Goal: Task Accomplishment & Management: Complete application form

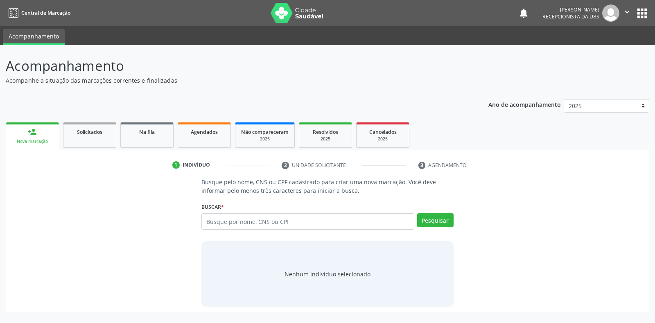
click at [209, 221] on input "text" at bounding box center [307, 221] width 212 height 16
click at [205, 222] on input "text" at bounding box center [307, 221] width 212 height 16
click at [427, 221] on button "Pesquisar" at bounding box center [435, 220] width 36 height 14
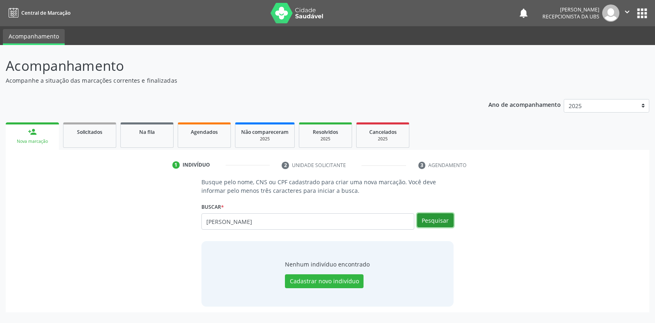
click at [434, 222] on button "Pesquisar" at bounding box center [435, 220] width 36 height 14
click at [279, 219] on input "[PERSON_NAME]" at bounding box center [307, 221] width 212 height 16
type input "C"
type input "700002839129005"
click at [431, 212] on div "Buscar * [PERSON_NAME] por nome, CNS ou CPF Nenhum resultado encontrado para: "…" at bounding box center [327, 218] width 252 height 35
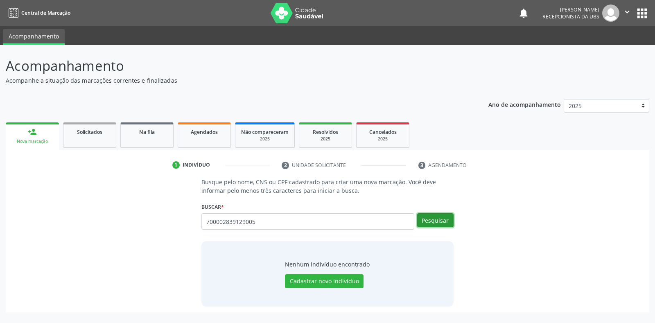
click at [432, 221] on button "Pesquisar" at bounding box center [435, 220] width 36 height 14
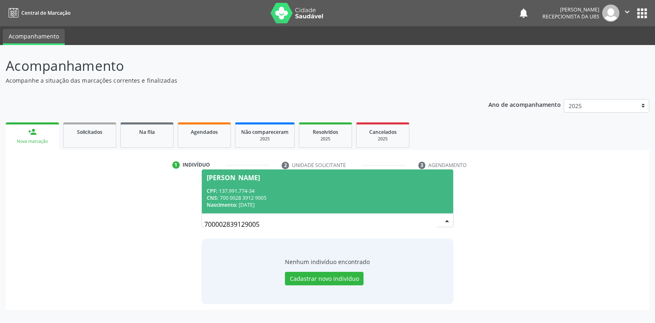
click at [251, 179] on div "[PERSON_NAME]" at bounding box center [233, 177] width 53 height 7
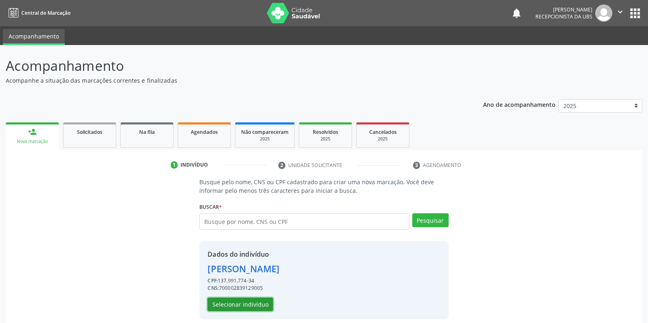
click at [225, 305] on button "Selecionar indivíduo" at bounding box center [240, 305] width 65 height 14
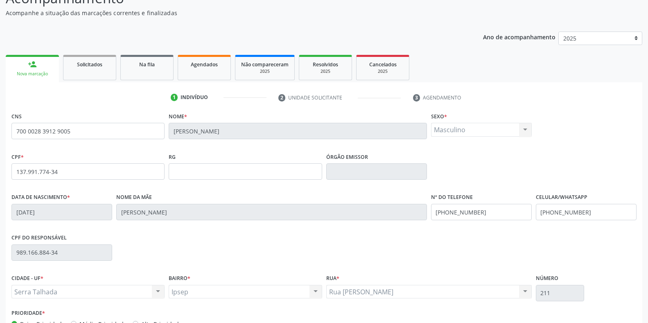
scroll to position [121, 0]
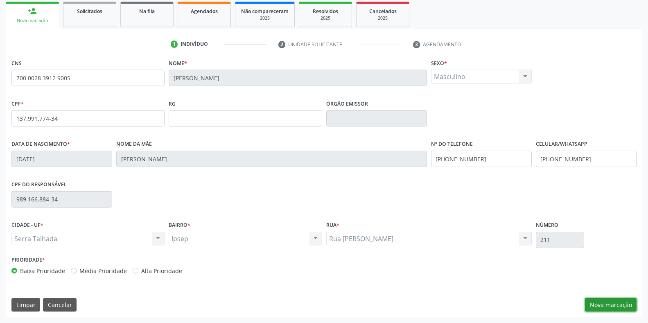
click at [598, 301] on button "Nova marcação" at bounding box center [611, 305] width 52 height 14
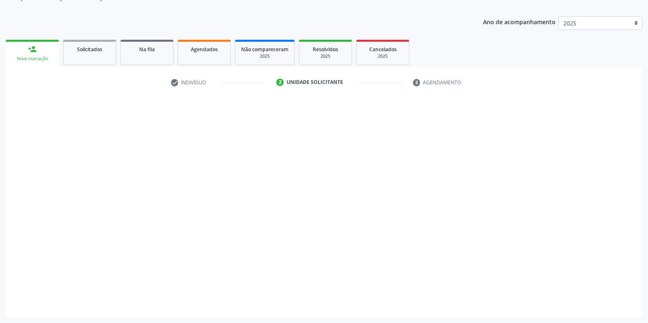
scroll to position [83, 0]
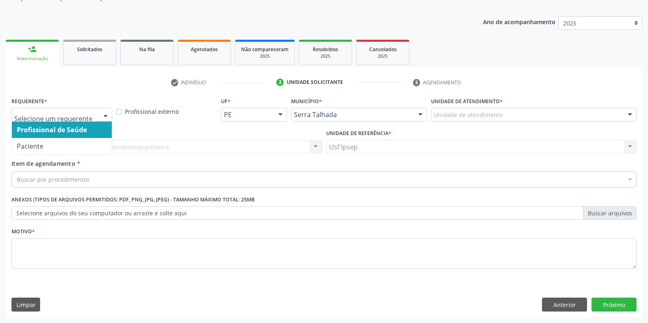
click at [102, 112] on div at bounding box center [105, 115] width 12 height 14
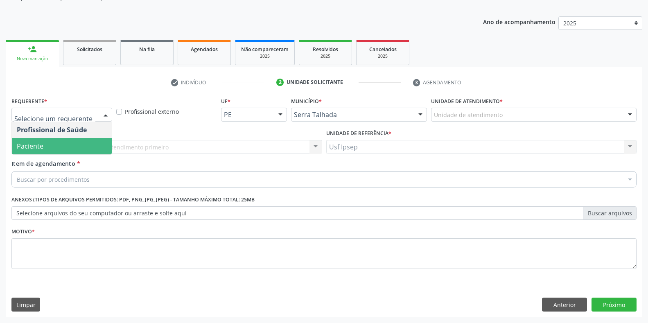
click at [47, 147] on span "Paciente" at bounding box center [62, 146] width 100 height 16
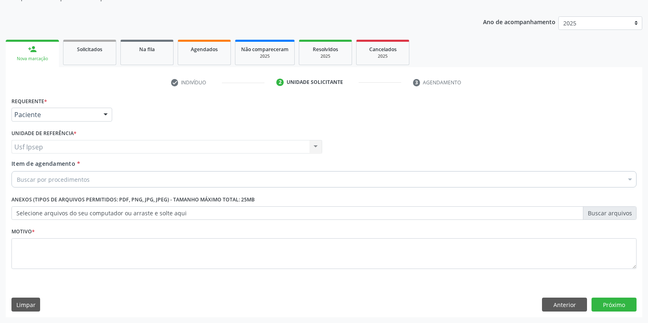
click at [28, 166] on span "Item de agendamento" at bounding box center [43, 164] width 64 height 8
click at [17, 171] on input "Item de agendamento *" at bounding box center [17, 179] width 0 height 16
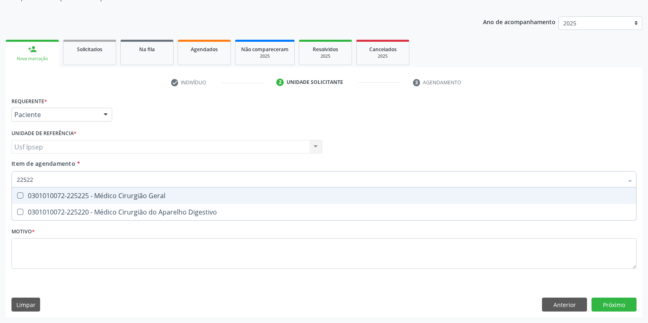
type input "225225"
click at [16, 195] on div at bounding box center [15, 195] width 6 height 7
checkbox Geral "true"
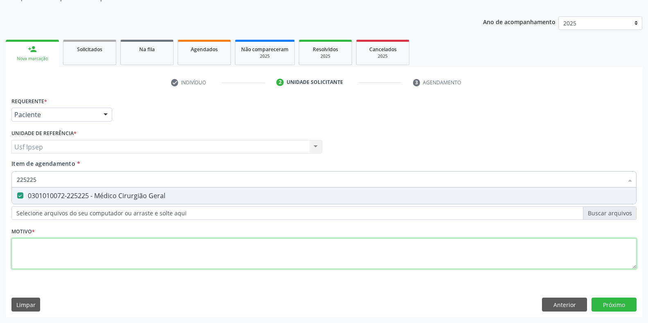
click at [18, 252] on div "Requerente * Paciente Profissional de Saúde Paciente Nenhum resultado encontrad…" at bounding box center [323, 187] width 625 height 185
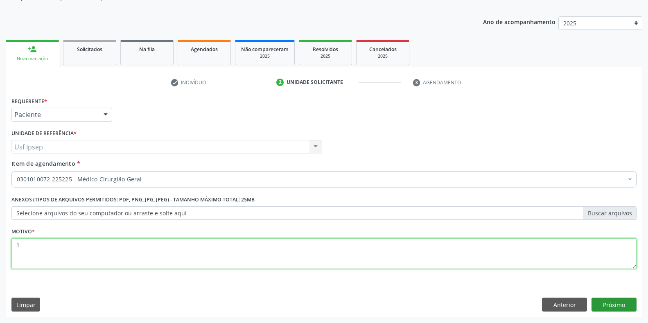
type textarea "1"
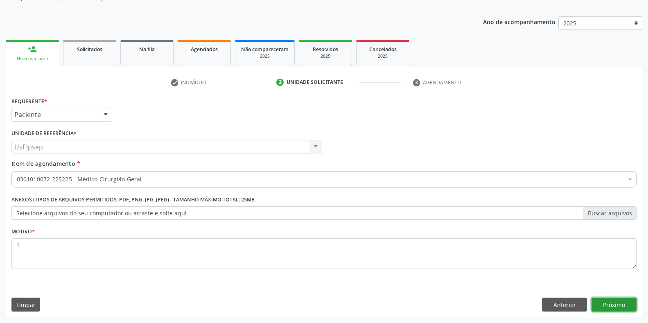
click at [604, 304] on button "Próximo" at bounding box center [613, 305] width 45 height 14
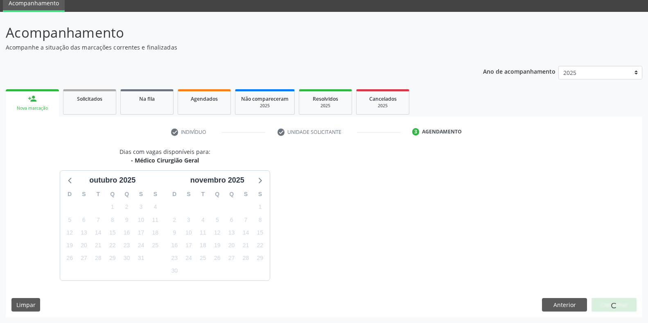
scroll to position [57, 0]
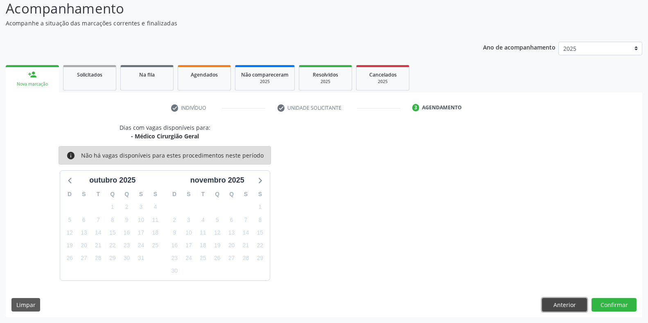
click at [564, 307] on button "Anterior" at bounding box center [564, 305] width 45 height 14
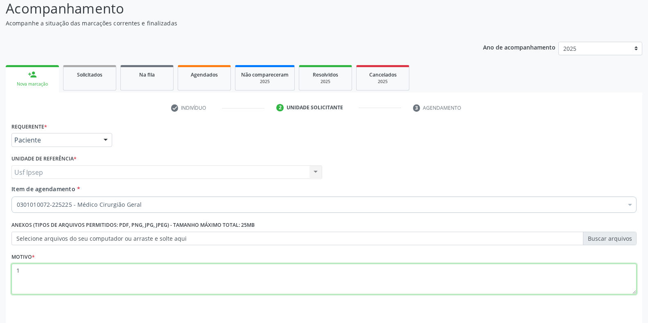
click at [21, 268] on textarea "1" at bounding box center [323, 279] width 625 height 31
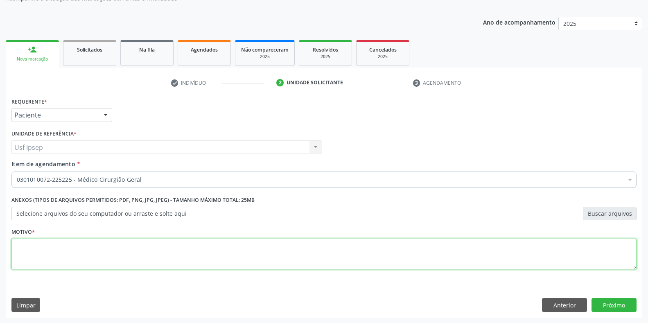
scroll to position [83, 0]
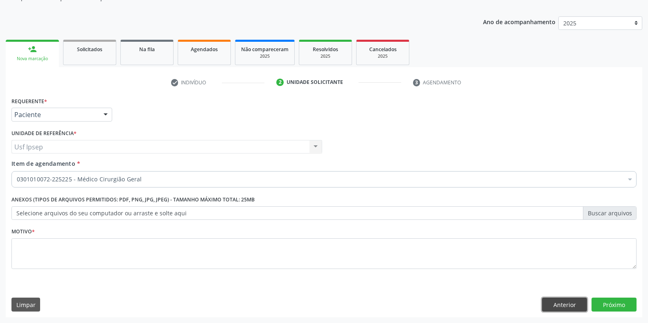
click at [561, 307] on button "Anterior" at bounding box center [564, 305] width 45 height 14
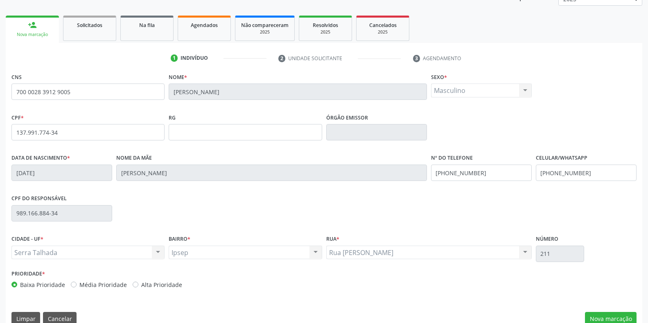
scroll to position [121, 0]
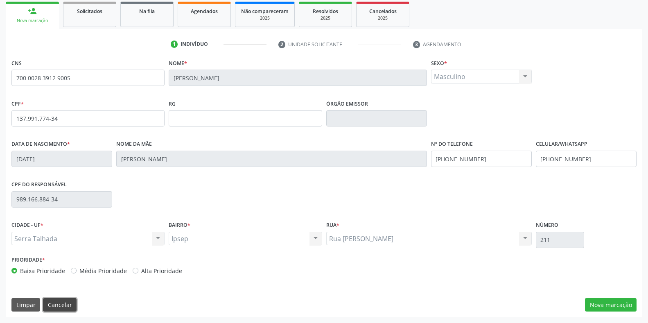
click at [53, 304] on button "Cancelar" at bounding box center [60, 305] width 34 height 14
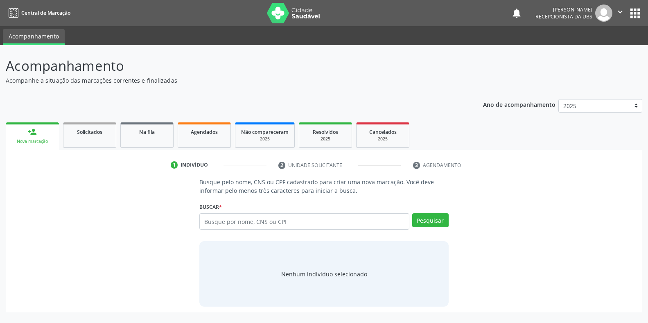
scroll to position [0, 0]
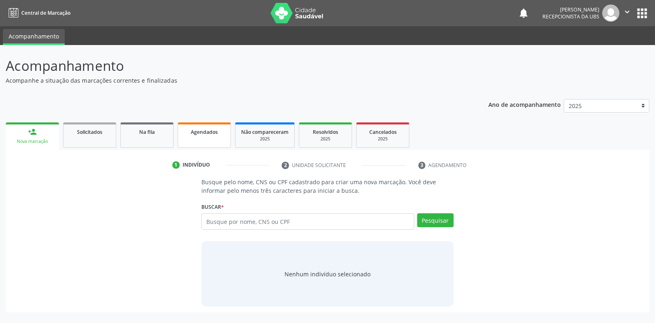
click at [206, 138] on link "Agendados" at bounding box center [204, 134] width 53 height 25
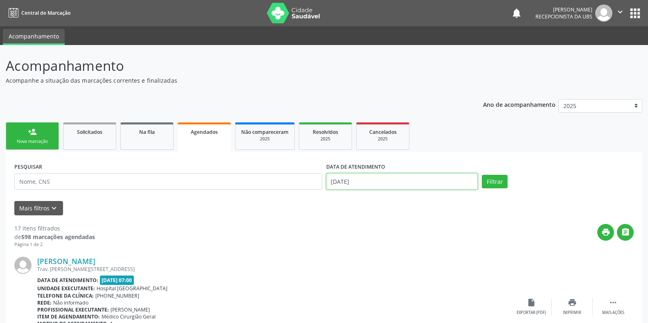
click at [338, 180] on input "[DATE]" at bounding box center [402, 181] width 152 height 16
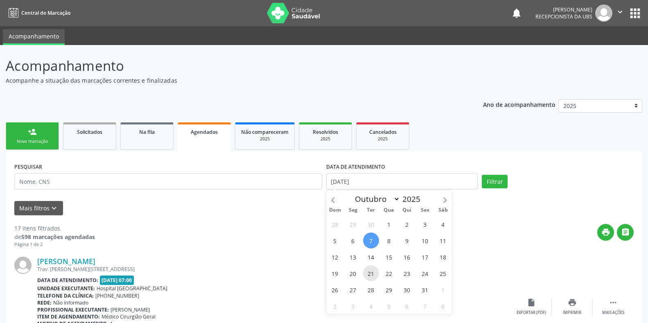
click at [370, 274] on span "21" at bounding box center [371, 273] width 16 height 16
type input "[DATE]"
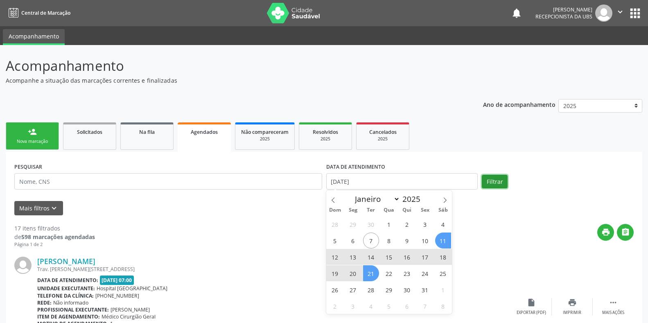
click at [491, 182] on button "Filtrar" at bounding box center [495, 182] width 26 height 14
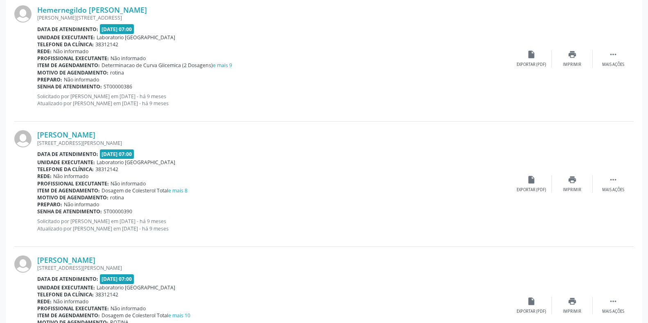
scroll to position [1786, 0]
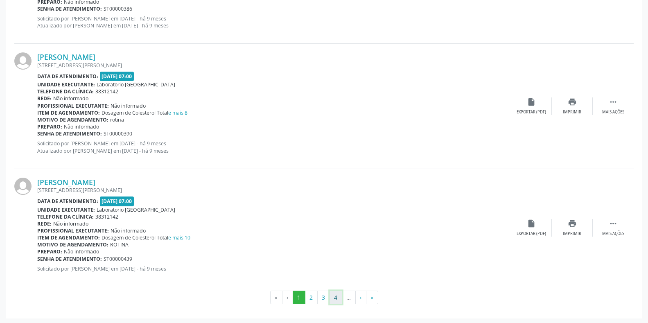
click at [337, 298] on button "4" at bounding box center [335, 298] width 13 height 14
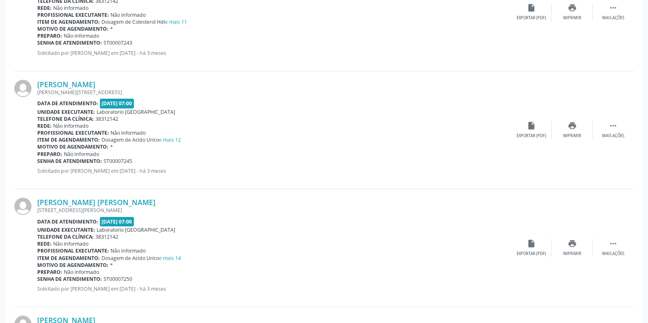
scroll to position [1723, 0]
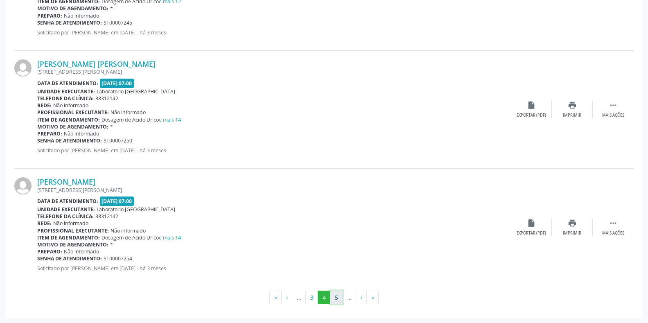
click at [336, 298] on button "5" at bounding box center [336, 298] width 13 height 14
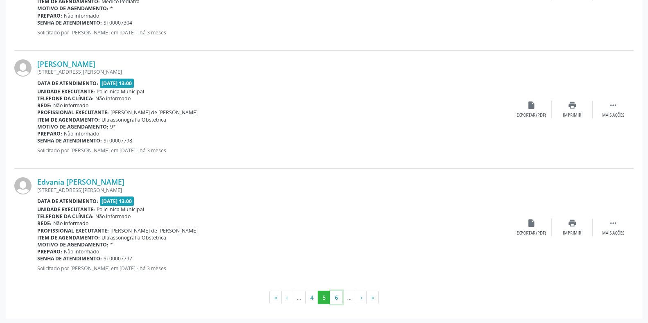
click at [336, 295] on button "6" at bounding box center [336, 298] width 13 height 14
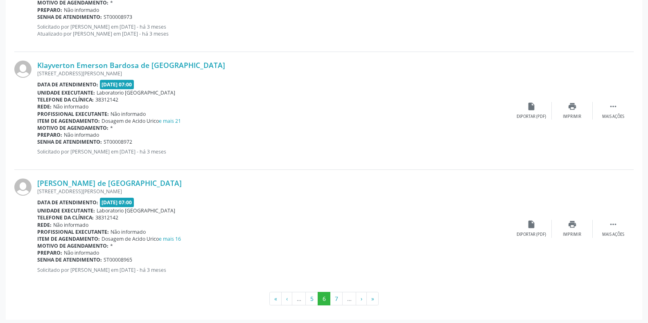
scroll to position [1730, 0]
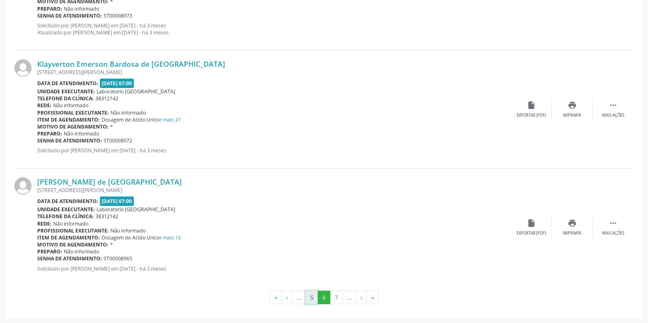
click at [313, 298] on button "5" at bounding box center [311, 298] width 13 height 14
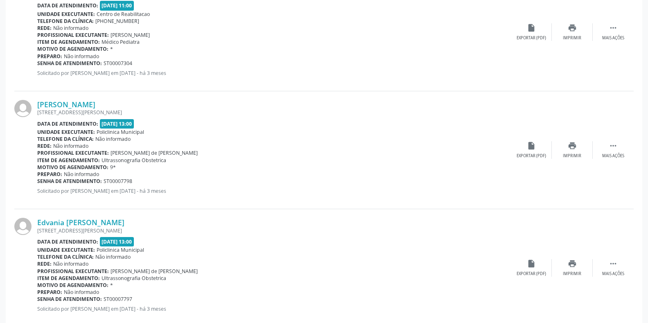
scroll to position [1723, 0]
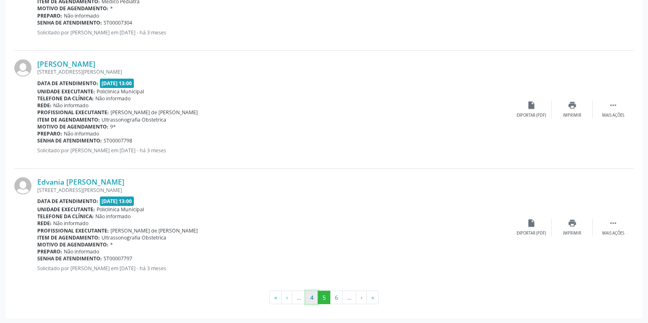
click at [310, 300] on button "4" at bounding box center [311, 298] width 13 height 14
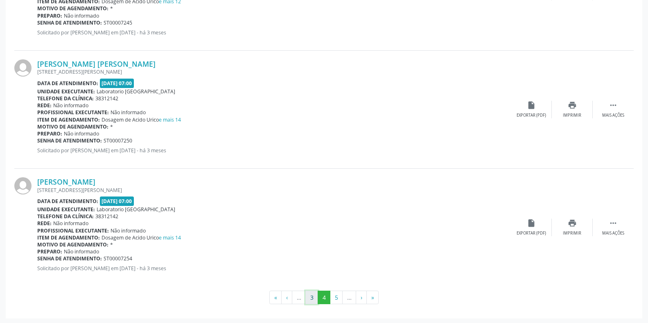
click at [313, 298] on button "3" at bounding box center [311, 298] width 13 height 14
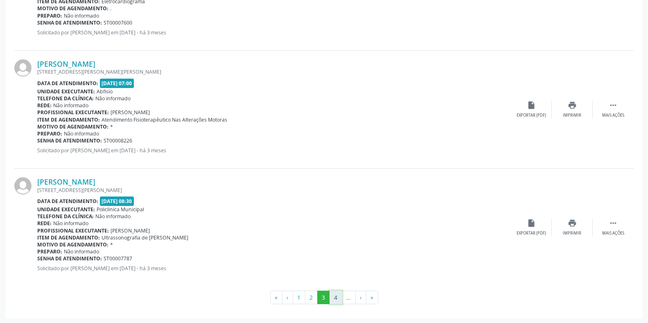
click at [335, 295] on button "4" at bounding box center [335, 298] width 13 height 14
click at [338, 295] on button "5" at bounding box center [336, 298] width 13 height 14
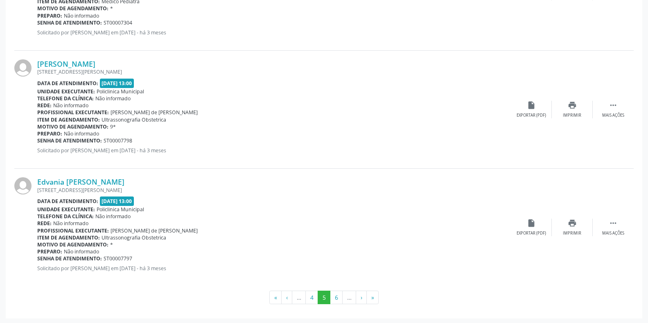
click at [336, 302] on button "6" at bounding box center [336, 298] width 13 height 14
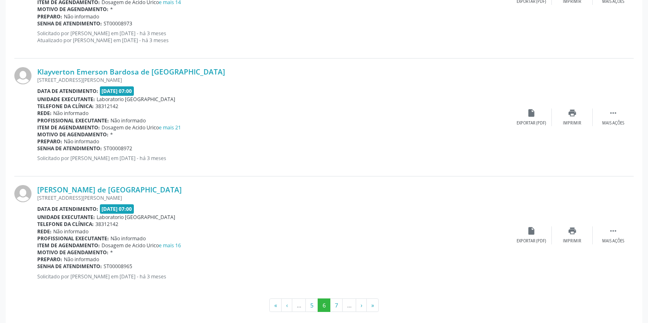
scroll to position [1730, 0]
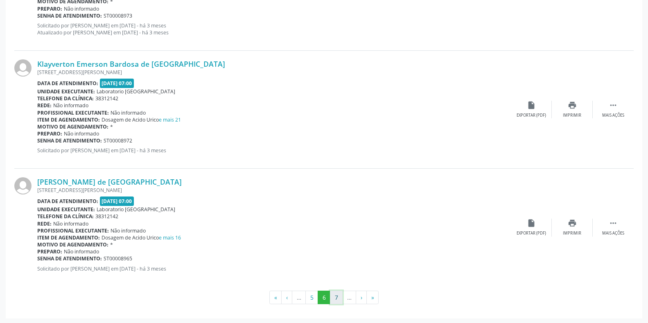
click at [336, 296] on button "7" at bounding box center [336, 298] width 13 height 14
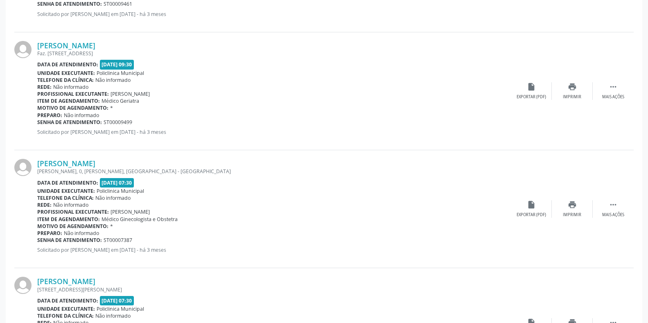
scroll to position [1723, 0]
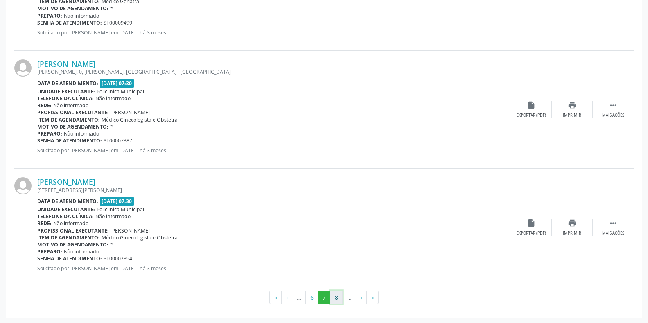
click at [339, 297] on button "8" at bounding box center [336, 298] width 13 height 14
click at [339, 303] on button "9" at bounding box center [336, 298] width 13 height 14
click at [337, 301] on button "10" at bounding box center [336, 298] width 16 height 14
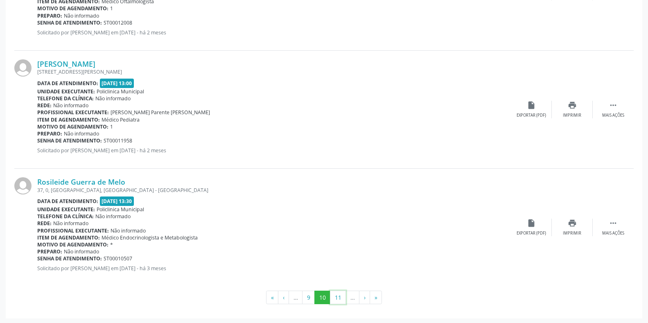
click at [338, 298] on button "11" at bounding box center [338, 298] width 16 height 14
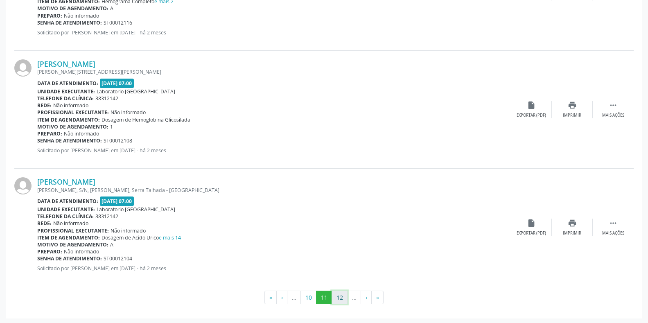
click at [336, 297] on button "12" at bounding box center [340, 298] width 16 height 14
click at [336, 298] on button "13" at bounding box center [340, 298] width 16 height 14
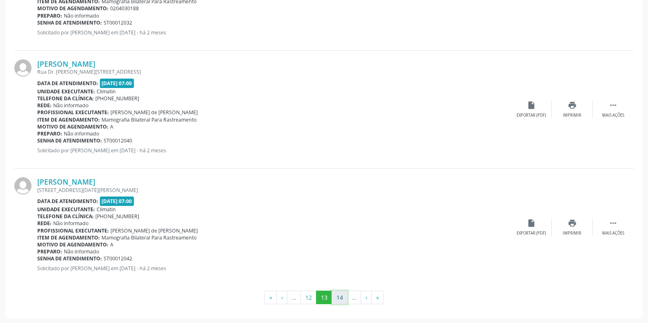
click at [342, 297] on button "14" at bounding box center [340, 298] width 16 height 14
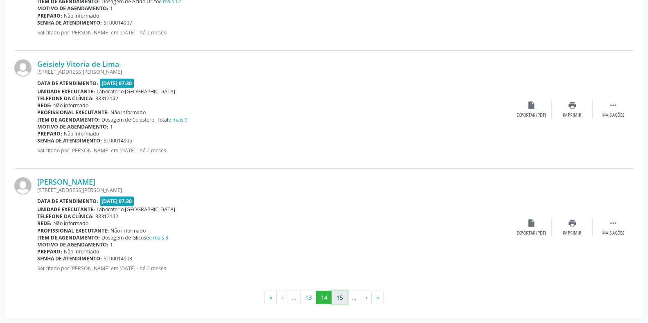
click at [341, 300] on button "15" at bounding box center [340, 298] width 16 height 14
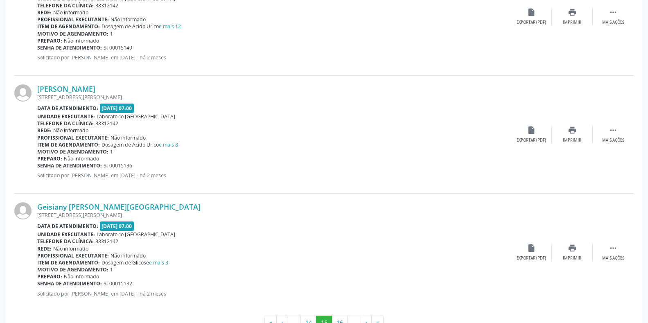
scroll to position [1730, 0]
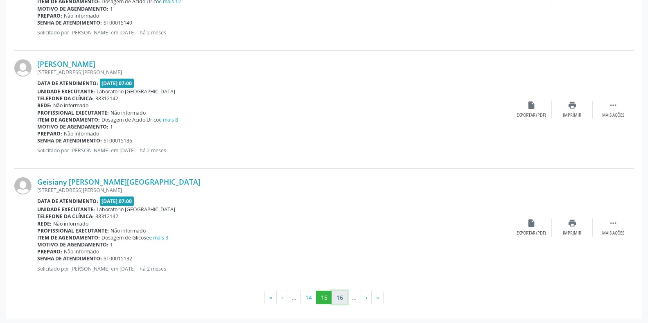
click at [341, 302] on button "16" at bounding box center [340, 298] width 16 height 14
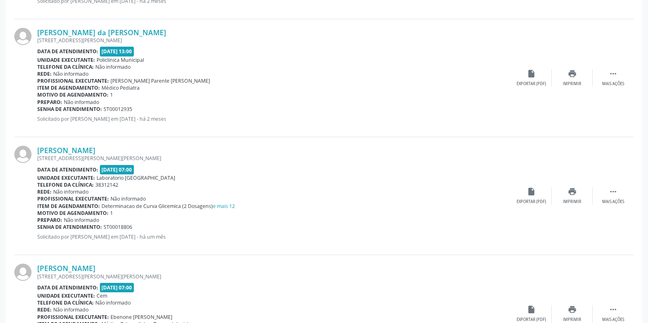
scroll to position [1723, 0]
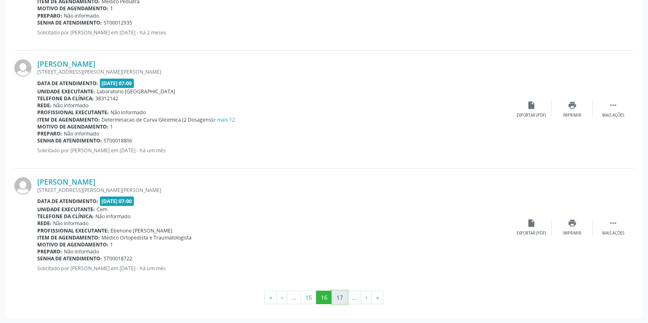
click at [343, 298] on button "17" at bounding box center [340, 298] width 16 height 14
click at [339, 296] on button "18" at bounding box center [340, 298] width 16 height 14
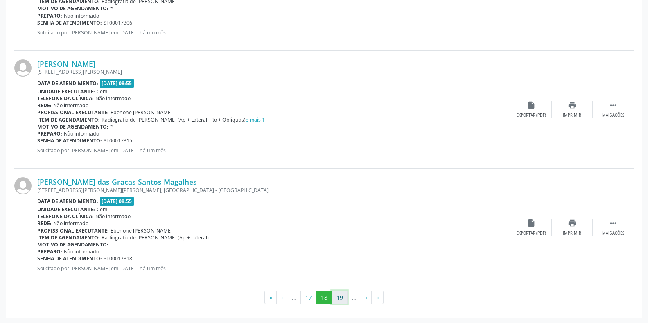
click at [343, 295] on button "19" at bounding box center [340, 298] width 16 height 14
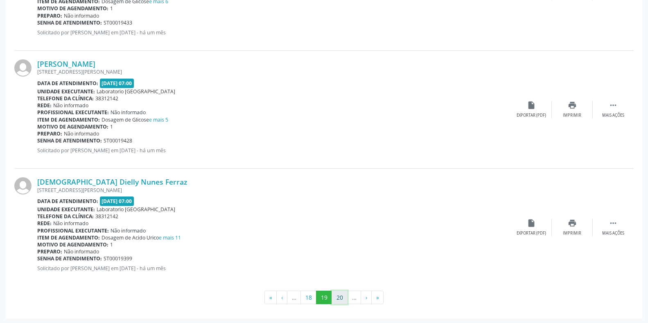
click at [341, 299] on button "20" at bounding box center [340, 298] width 16 height 14
click at [338, 298] on button "21" at bounding box center [340, 298] width 16 height 14
click at [338, 298] on button "22" at bounding box center [340, 298] width 16 height 14
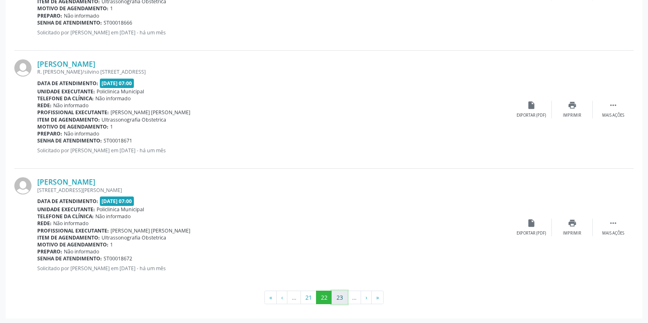
click at [343, 297] on button "23" at bounding box center [340, 298] width 16 height 14
click at [341, 300] on button "24" at bounding box center [340, 298] width 16 height 14
click at [338, 298] on button "25" at bounding box center [340, 298] width 16 height 14
click at [339, 295] on button "26" at bounding box center [340, 298] width 16 height 14
click at [341, 298] on button "27" at bounding box center [340, 298] width 16 height 14
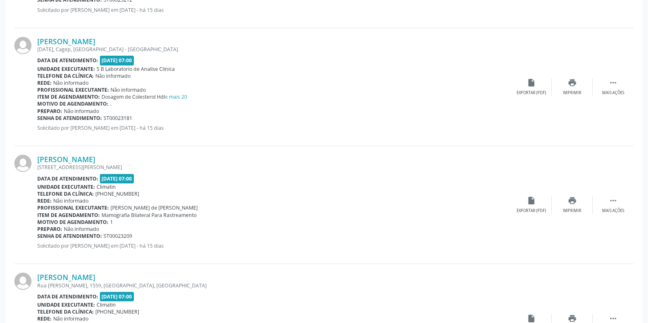
scroll to position [1705, 0]
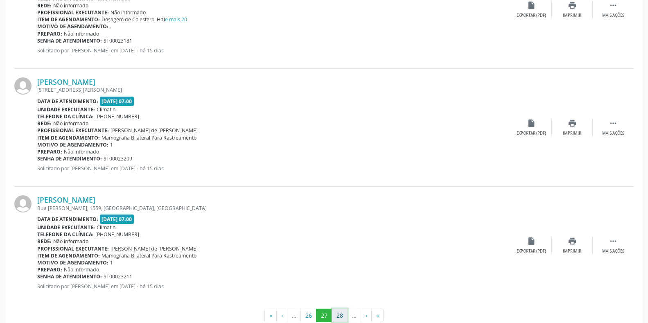
click at [343, 318] on button "28" at bounding box center [340, 316] width 16 height 14
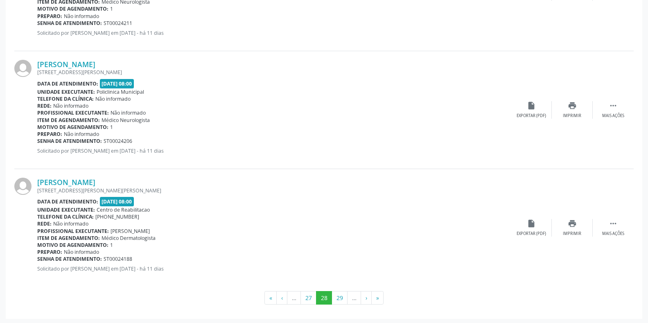
scroll to position [1723, 0]
click at [341, 296] on button "29" at bounding box center [340, 298] width 16 height 14
click at [342, 298] on button "30" at bounding box center [340, 298] width 16 height 14
click at [335, 297] on button "31" at bounding box center [340, 298] width 16 height 14
click at [339, 298] on button "32" at bounding box center [340, 298] width 16 height 14
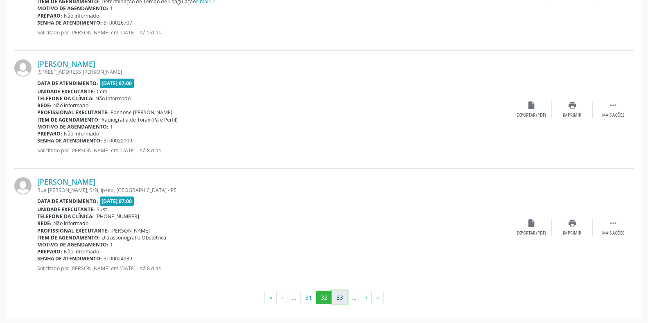
click at [338, 294] on button "33" at bounding box center [340, 298] width 16 height 14
click at [341, 295] on button "34" at bounding box center [340, 298] width 16 height 14
click at [337, 300] on button "35" at bounding box center [340, 298] width 16 height 14
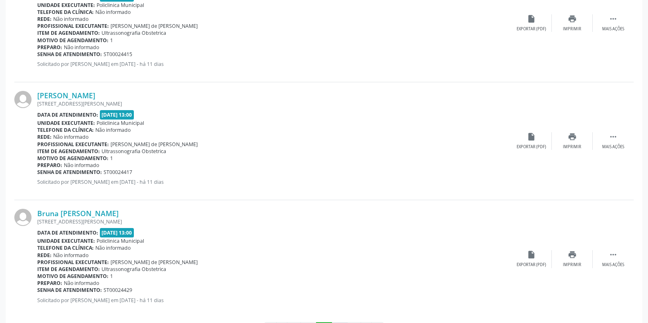
scroll to position [1730, 0]
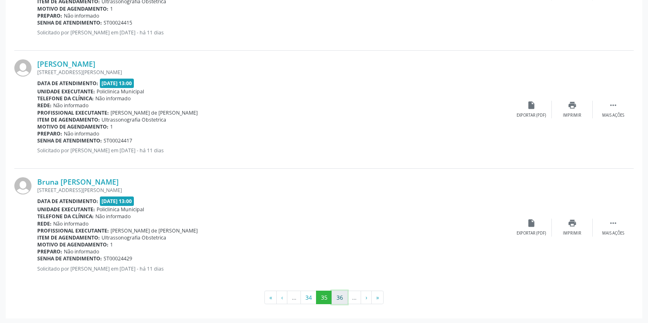
click at [338, 295] on button "36" at bounding box center [340, 298] width 16 height 14
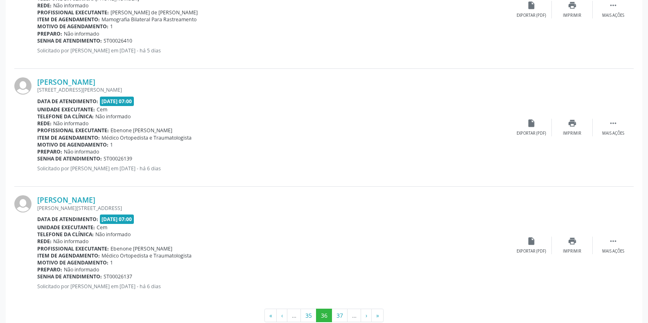
scroll to position [1723, 0]
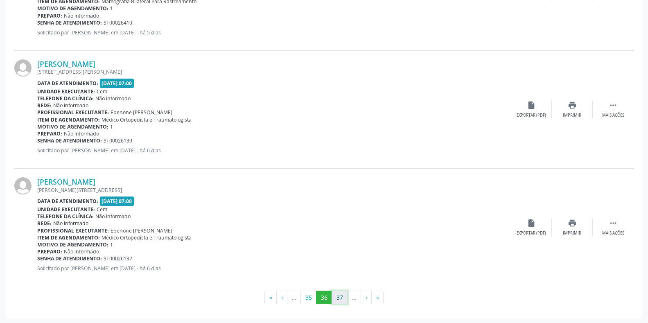
click at [341, 297] on button "37" at bounding box center [340, 298] width 16 height 14
click at [341, 296] on button "38" at bounding box center [340, 298] width 16 height 14
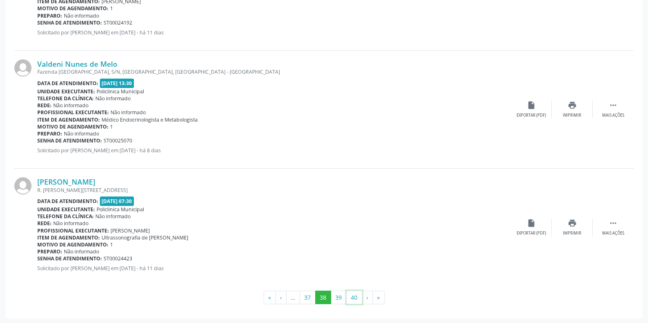
click at [354, 297] on button "40" at bounding box center [354, 298] width 16 height 14
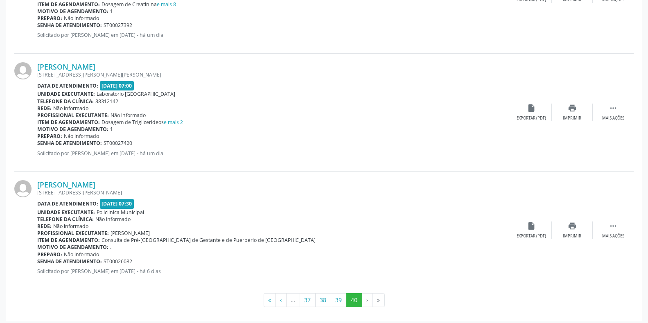
scroll to position [1488, 0]
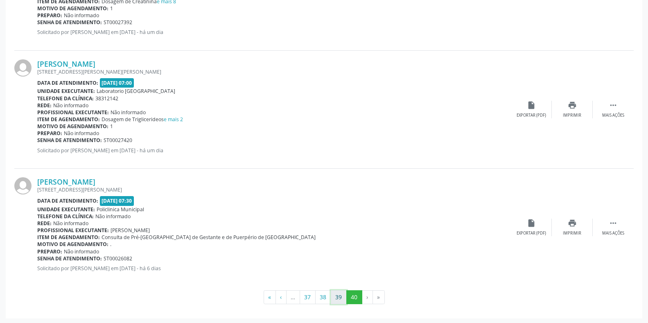
click at [337, 299] on button "39" at bounding box center [339, 297] width 16 height 14
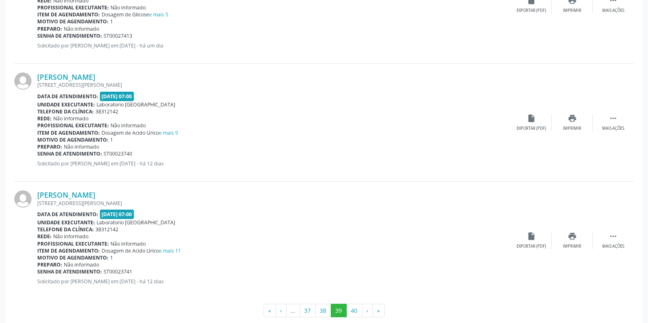
scroll to position [1723, 0]
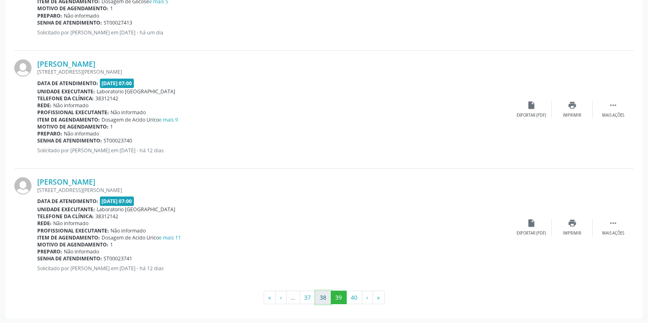
click at [319, 297] on button "38" at bounding box center [323, 298] width 16 height 14
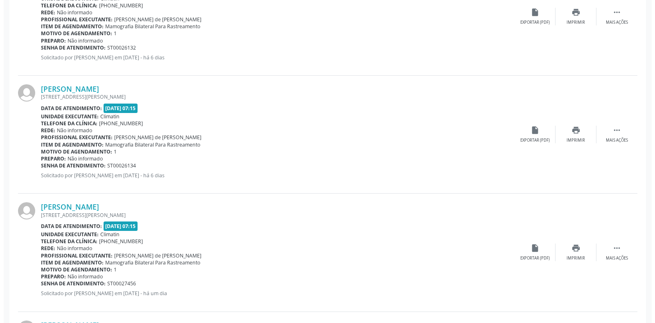
scroll to position [1228, 0]
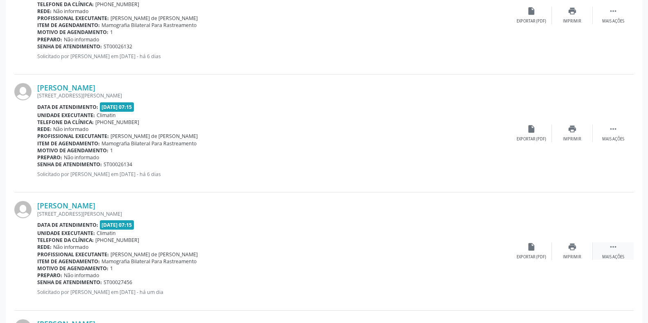
click at [612, 248] on icon "" at bounding box center [613, 246] width 9 height 9
click at [530, 246] on icon "cancel" at bounding box center [531, 246] width 9 height 9
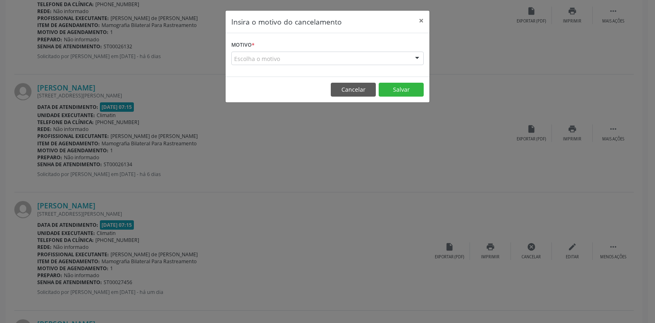
click at [252, 46] on label "Motivo *" at bounding box center [242, 45] width 23 height 13
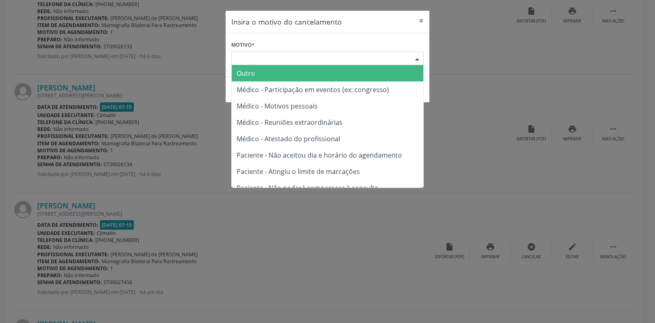
click at [237, 54] on div "Escolha o motivo" at bounding box center [327, 59] width 192 height 14
click at [248, 71] on span "Outro" at bounding box center [246, 73] width 18 height 9
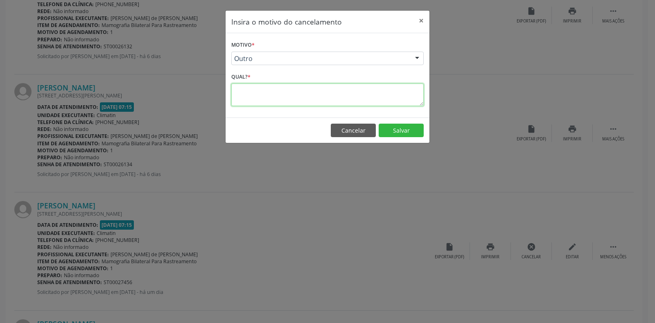
click at [235, 90] on textarea at bounding box center [327, 94] width 192 height 23
type textarea "1"
click at [404, 129] on button "Salvar" at bounding box center [401, 131] width 45 height 14
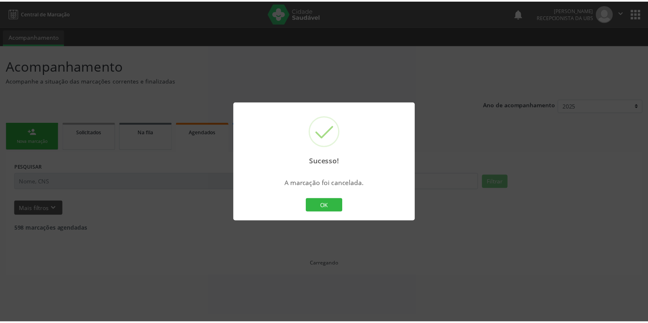
scroll to position [0, 0]
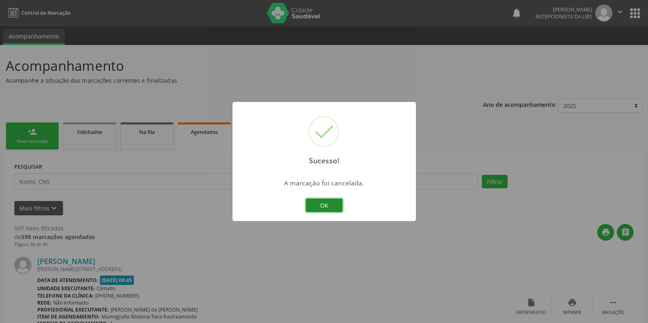
click at [328, 205] on button "OK" at bounding box center [324, 205] width 37 height 14
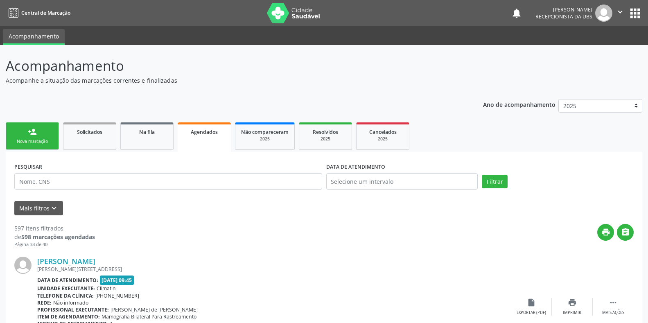
click at [235, 193] on div "PESQUISAR" at bounding box center [168, 177] width 312 height 35
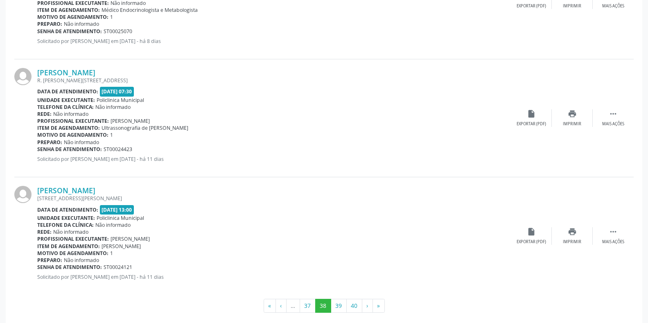
scroll to position [1731, 0]
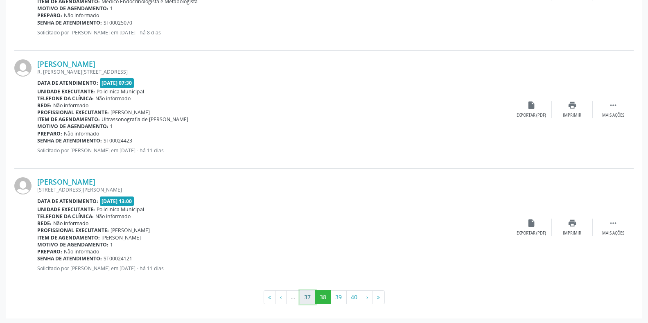
click at [308, 302] on button "37" at bounding box center [308, 297] width 16 height 14
click at [307, 301] on button "36" at bounding box center [308, 297] width 16 height 14
click at [308, 293] on button "35" at bounding box center [308, 297] width 16 height 14
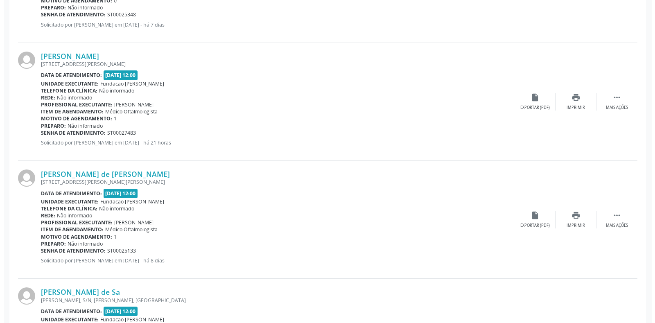
scroll to position [1159, 0]
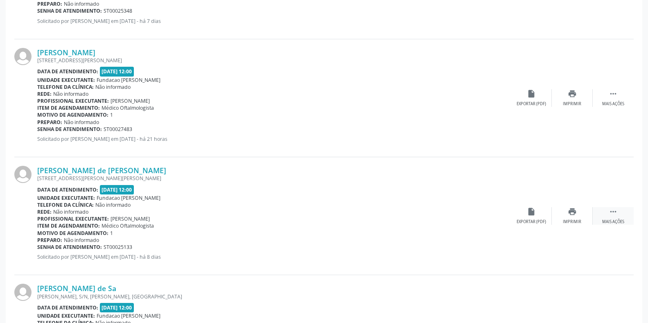
click at [613, 207] on icon "" at bounding box center [613, 211] width 9 height 9
click at [530, 208] on icon "cancel" at bounding box center [531, 211] width 9 height 9
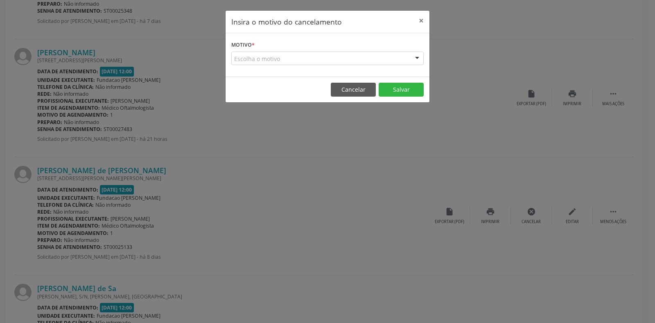
click at [246, 41] on label "Motivo *" at bounding box center [242, 45] width 23 height 13
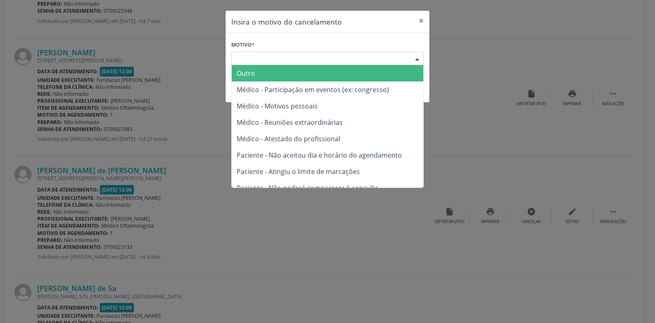
click at [253, 54] on div "Escolha o motivo" at bounding box center [327, 59] width 192 height 14
click at [256, 78] on span "Outro" at bounding box center [328, 73] width 192 height 16
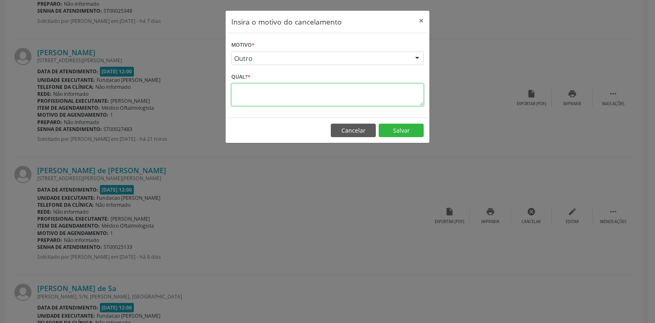
click at [248, 96] on textarea at bounding box center [327, 94] width 192 height 23
type textarea "1"
click at [398, 130] on button "Salvar" at bounding box center [401, 131] width 45 height 14
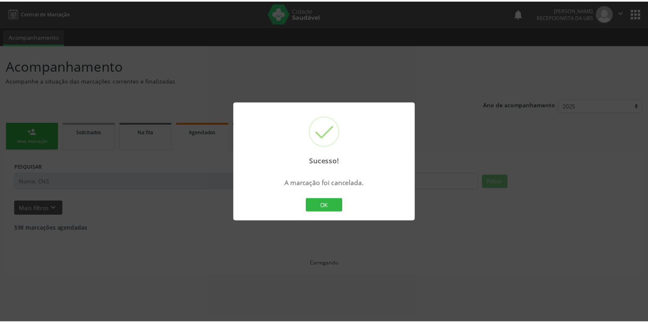
scroll to position [0, 0]
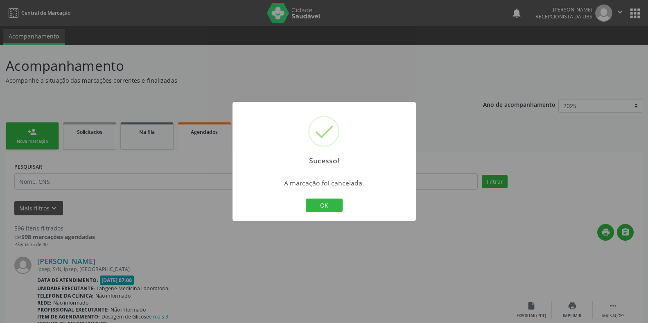
click at [478, 129] on div "Sucesso! × A marcação foi cancelada. OK Cancel" at bounding box center [324, 161] width 648 height 323
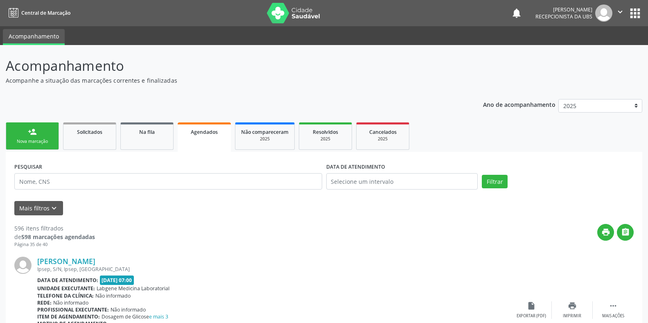
click at [26, 140] on div "Nova marcação" at bounding box center [32, 141] width 41 height 6
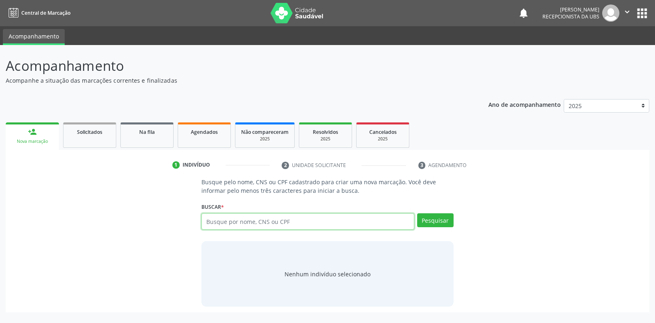
click at [210, 220] on input "text" at bounding box center [307, 221] width 212 height 16
click at [211, 223] on input "text" at bounding box center [307, 221] width 212 height 16
type input "04357848466"
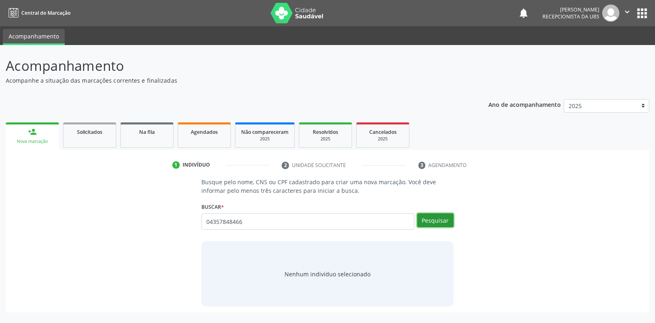
click at [436, 219] on button "Pesquisar" at bounding box center [435, 220] width 36 height 14
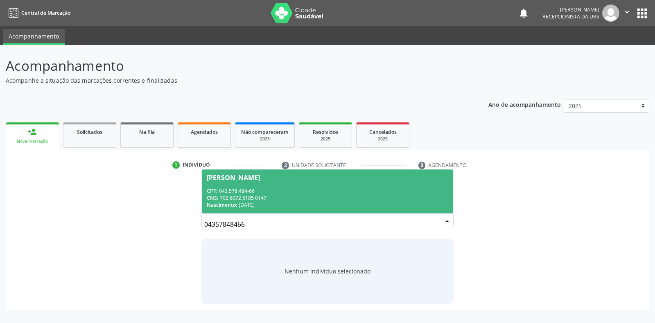
click at [218, 177] on div "[PERSON_NAME]" at bounding box center [233, 177] width 53 height 7
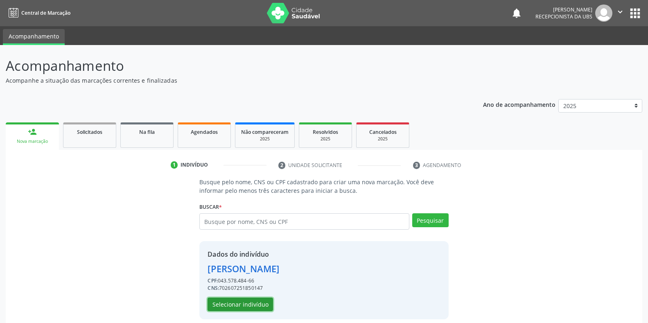
click at [214, 304] on button "Selecionar indivíduo" at bounding box center [240, 305] width 65 height 14
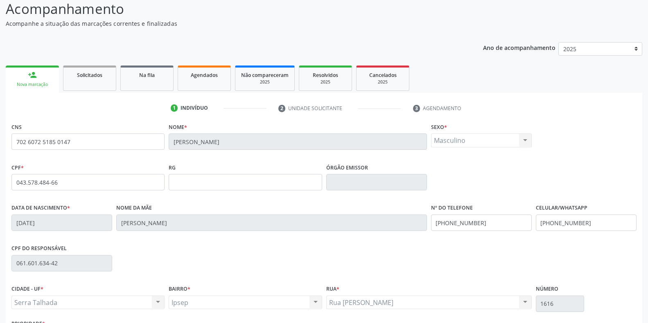
scroll to position [121, 0]
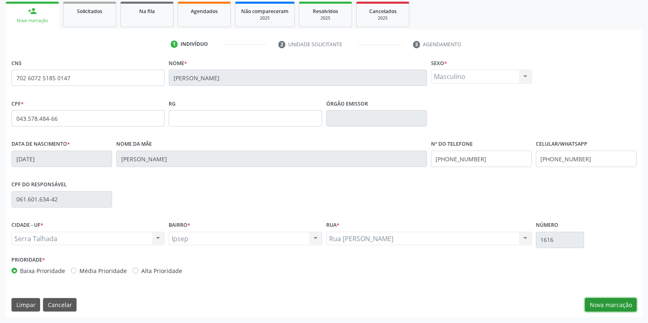
click at [602, 304] on button "Nova marcação" at bounding box center [611, 305] width 52 height 14
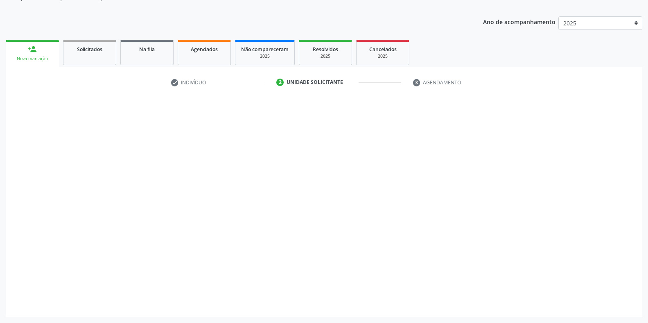
scroll to position [83, 0]
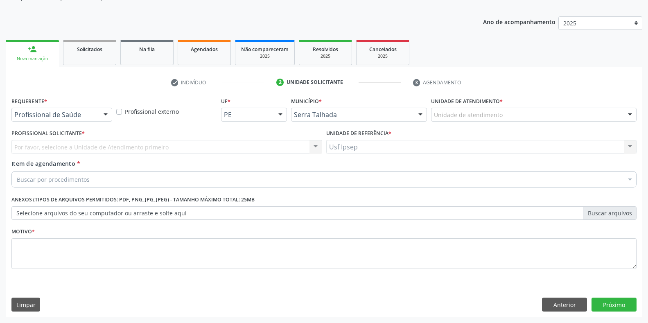
click at [106, 115] on div at bounding box center [105, 115] width 12 height 14
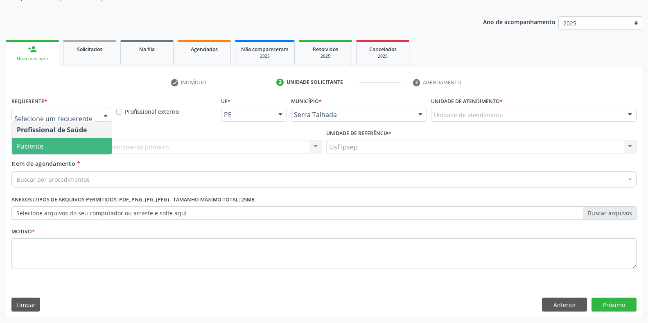
click at [52, 146] on span "Paciente" at bounding box center [62, 146] width 100 height 16
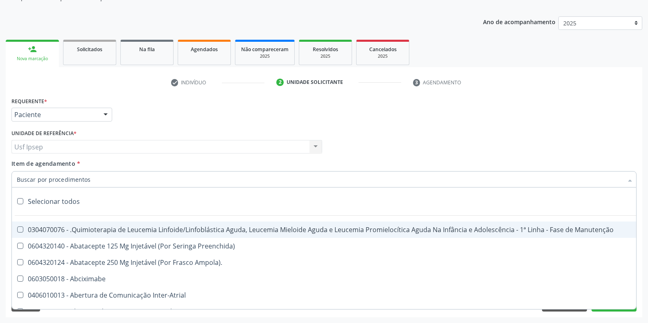
click at [14, 178] on div at bounding box center [323, 179] width 625 height 16
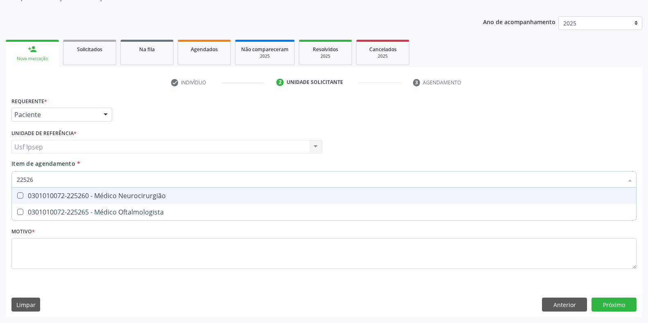
type input "225265"
click at [18, 196] on Oftalmologista at bounding box center [20, 195] width 6 height 6
click at [17, 196] on Oftalmologista "checkbox" at bounding box center [14, 195] width 5 height 5
checkbox Oftalmologista "true"
click at [39, 179] on input "225265" at bounding box center [320, 179] width 606 height 16
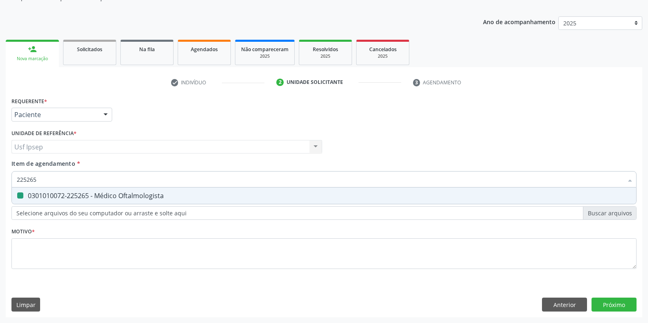
type input "22526"
checkbox Neurocirurgião "false"
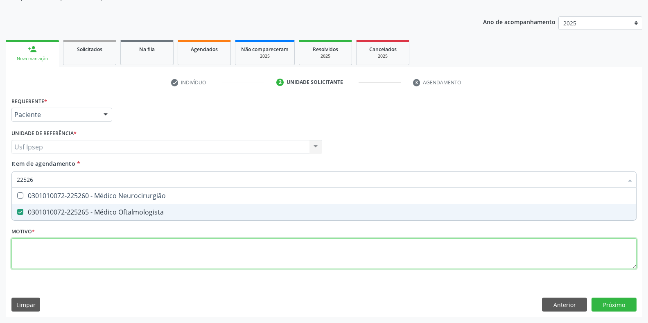
click at [29, 248] on div "Requerente * Paciente Profissional de Saúde Paciente Nenhum resultado encontrad…" at bounding box center [323, 187] width 625 height 185
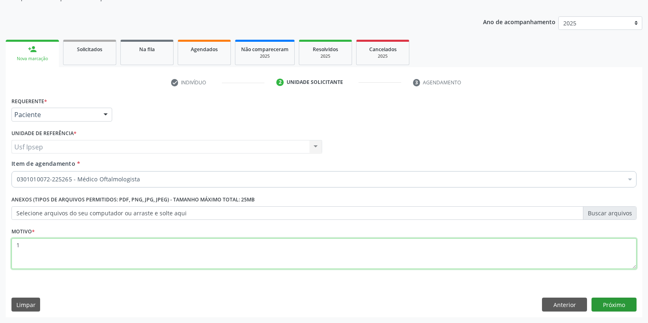
type textarea "1"
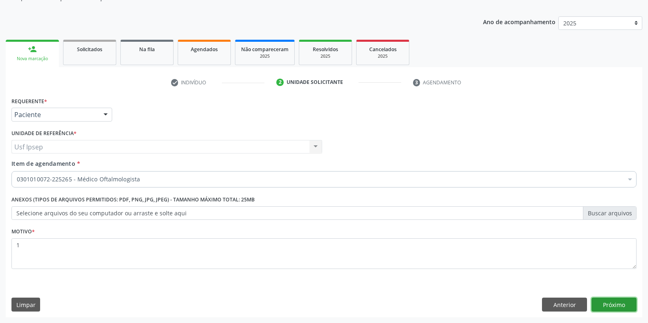
click at [603, 302] on button "Próximo" at bounding box center [613, 305] width 45 height 14
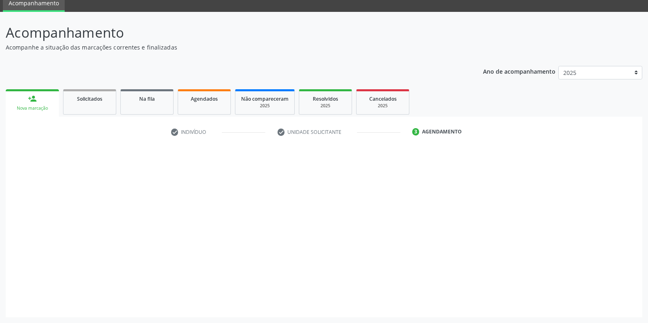
scroll to position [33, 0]
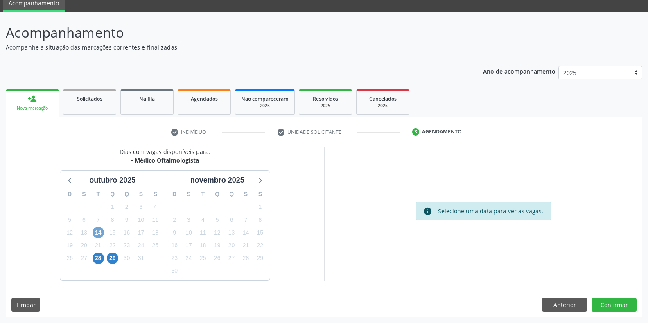
click at [97, 234] on span "14" at bounding box center [97, 232] width 11 height 11
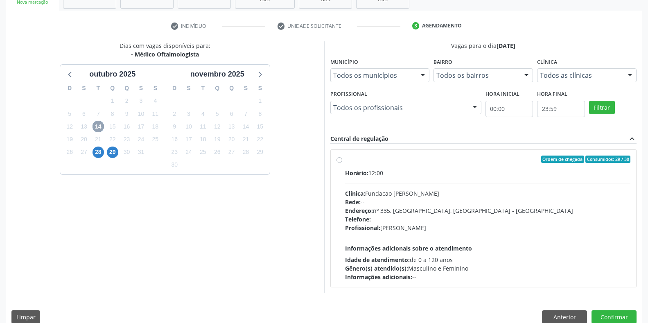
scroll to position [151, 0]
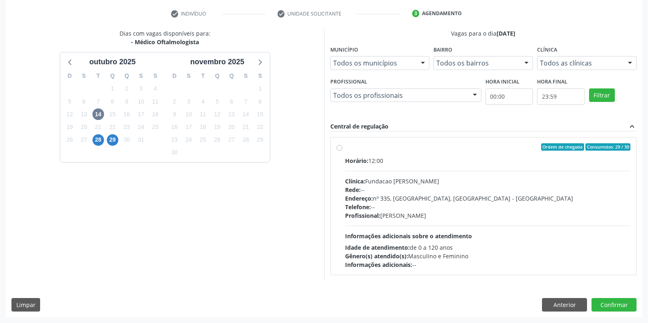
click at [345, 147] on label "Ordem de chegada Consumidos: 29 / 30 Horário: 12:00 Clínica: Fundacao [PERSON_N…" at bounding box center [488, 206] width 286 height 126
click at [337, 147] on input "Ordem de chegada Consumidos: 29 / 30 Horário: 12:00 Clínica: Fundacao [PERSON_N…" at bounding box center [339, 146] width 6 height 7
radio input "true"
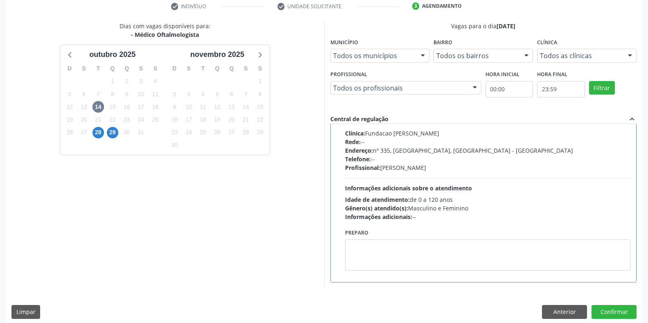
scroll to position [166, 0]
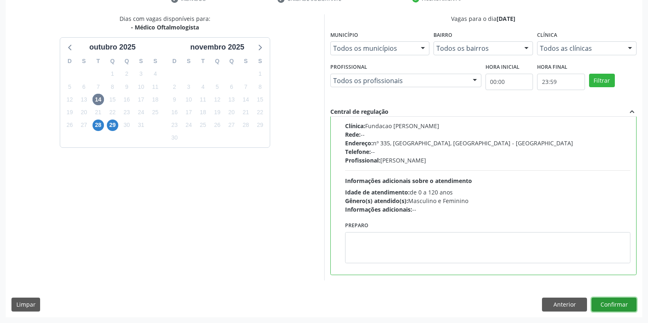
click at [607, 302] on button "Confirmar" at bounding box center [613, 305] width 45 height 14
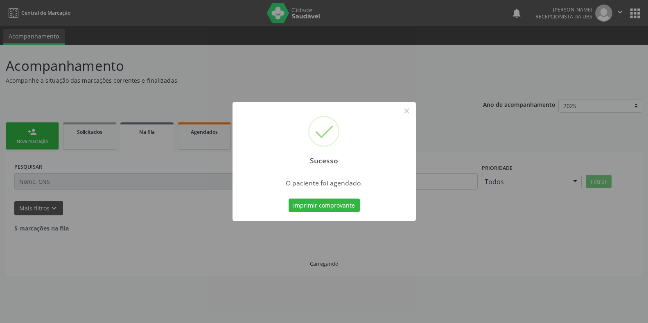
scroll to position [0, 0]
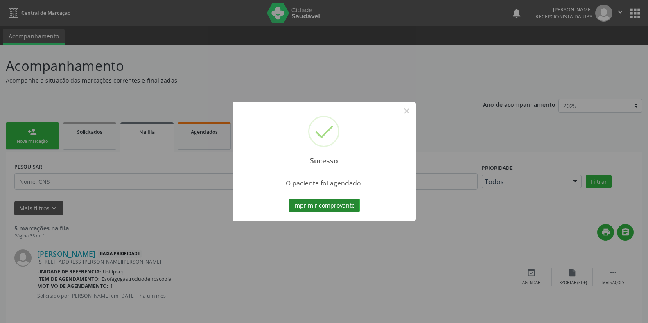
click at [305, 203] on button "Imprimir comprovante" at bounding box center [324, 205] width 71 height 14
